Goal: Use online tool/utility: Utilize a website feature to perform a specific function

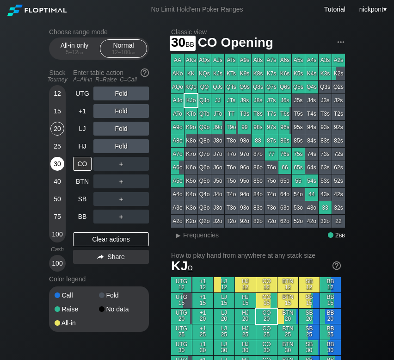
click at [59, 165] on div "30" at bounding box center [57, 164] width 14 height 14
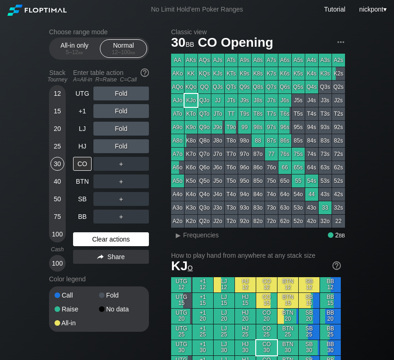
click at [124, 238] on div "Clear actions" at bounding box center [111, 239] width 76 height 14
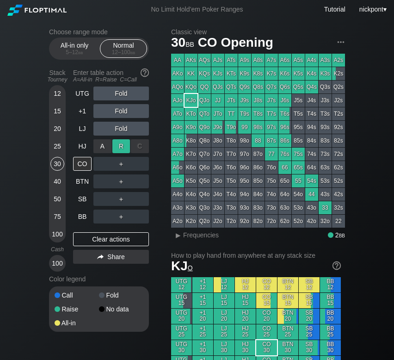
click at [125, 146] on div "R ✕" at bounding box center [121, 146] width 18 height 14
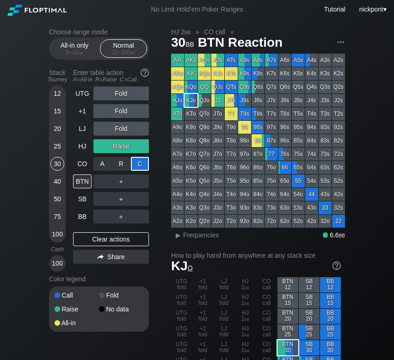
click at [143, 167] on div "C ✕" at bounding box center [140, 164] width 18 height 14
